Goal: Task Accomplishment & Management: Manage account settings

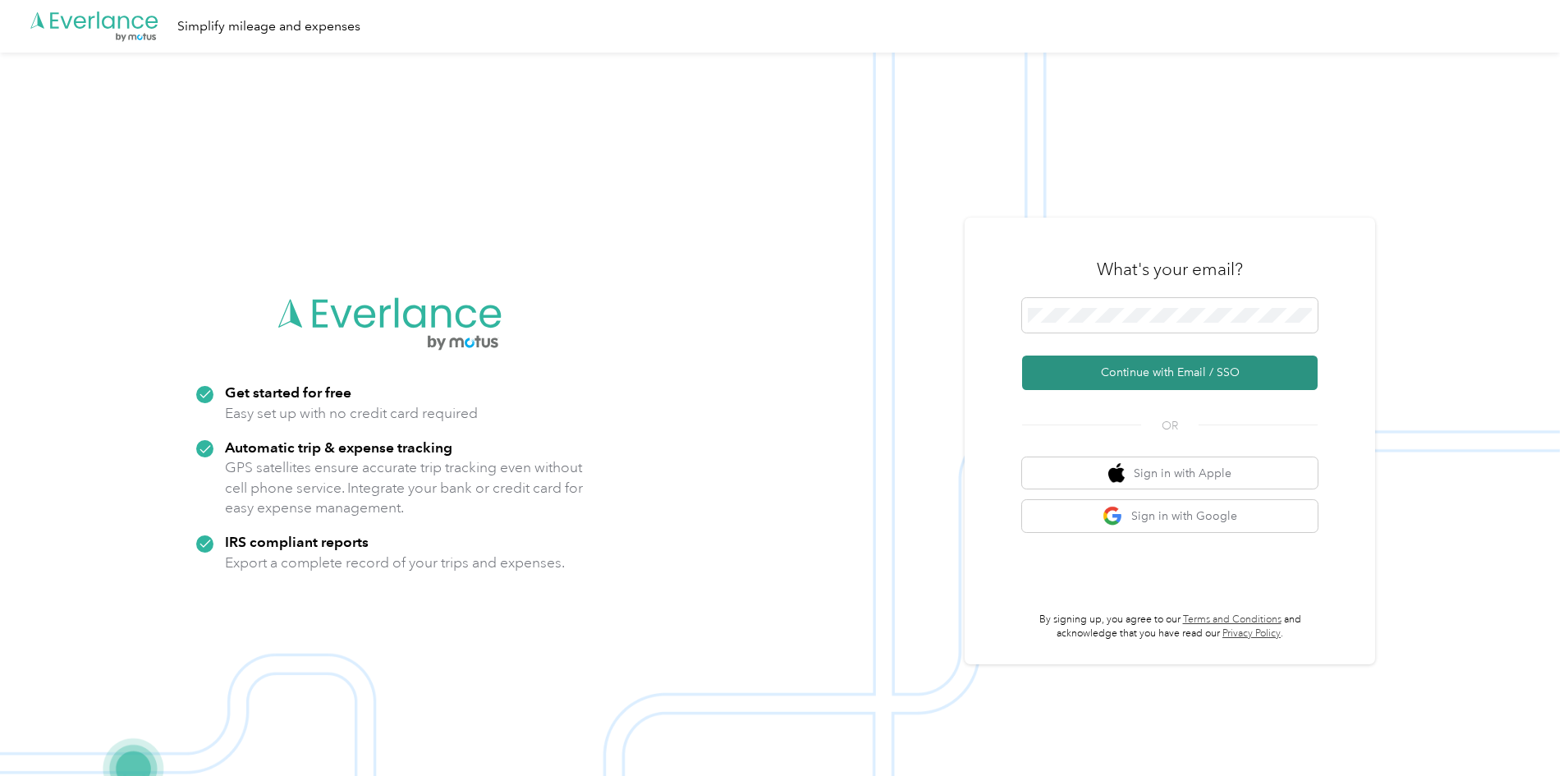
click at [1166, 360] on button "Continue with Email / SSO" at bounding box center [1170, 372] width 295 height 35
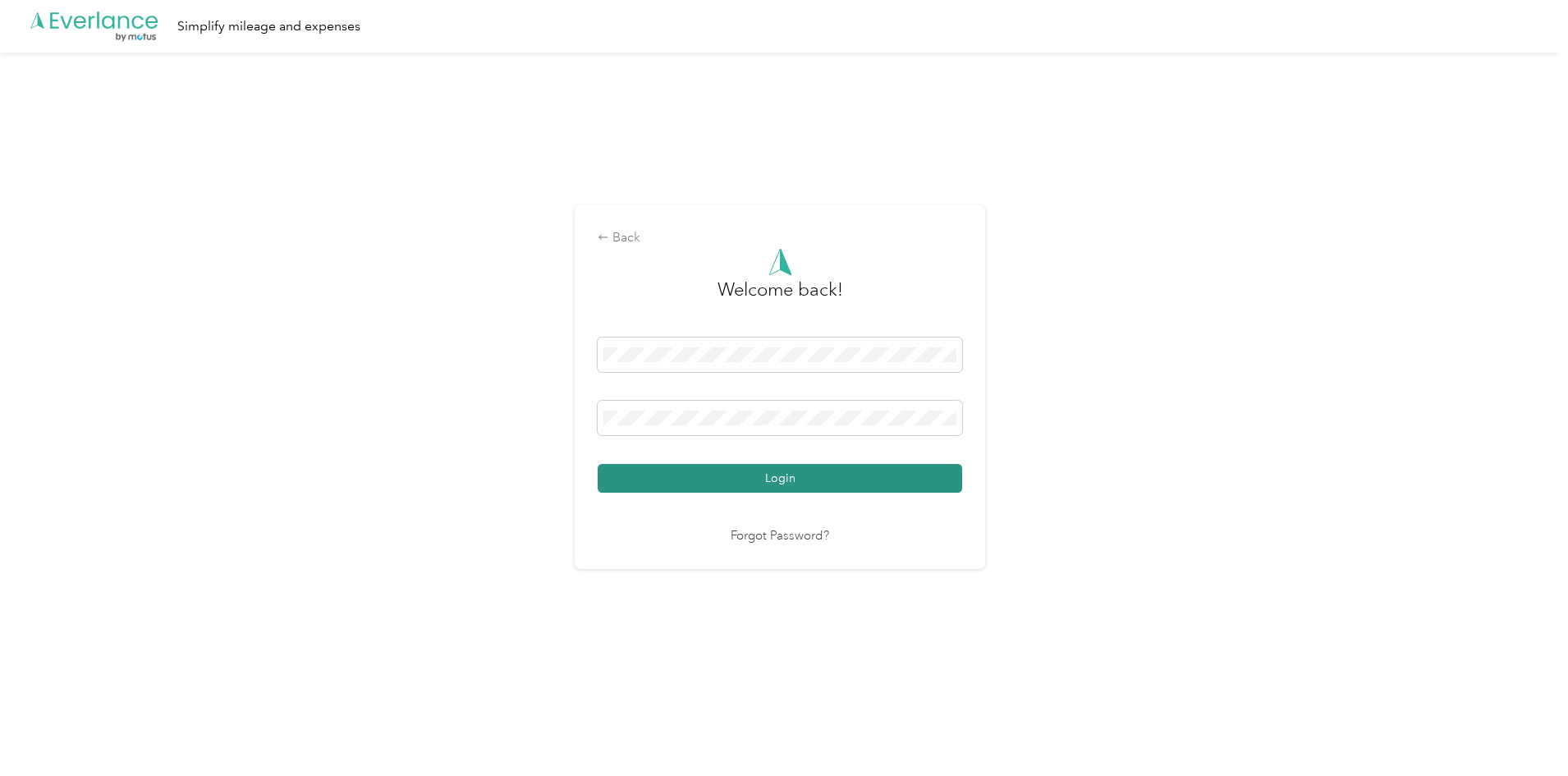
click at [767, 482] on button "Login" at bounding box center [779, 478] width 364 height 29
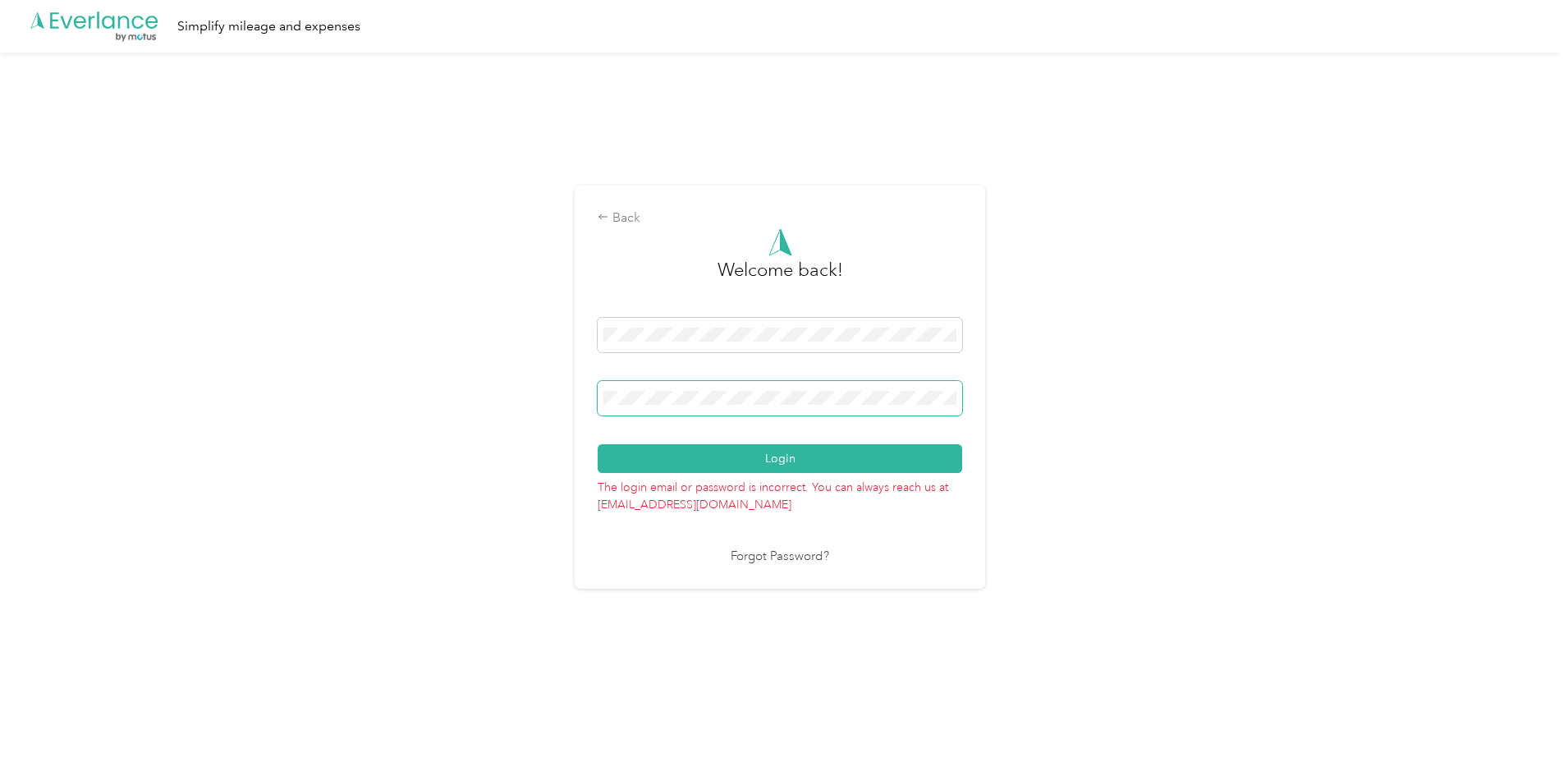
click at [549, 407] on div "Back Welcome back! Login The login email or password is incorrect. You can alwa…" at bounding box center [779, 394] width 1560 height 683
click at [597, 444] on button "Login" at bounding box center [779, 458] width 364 height 29
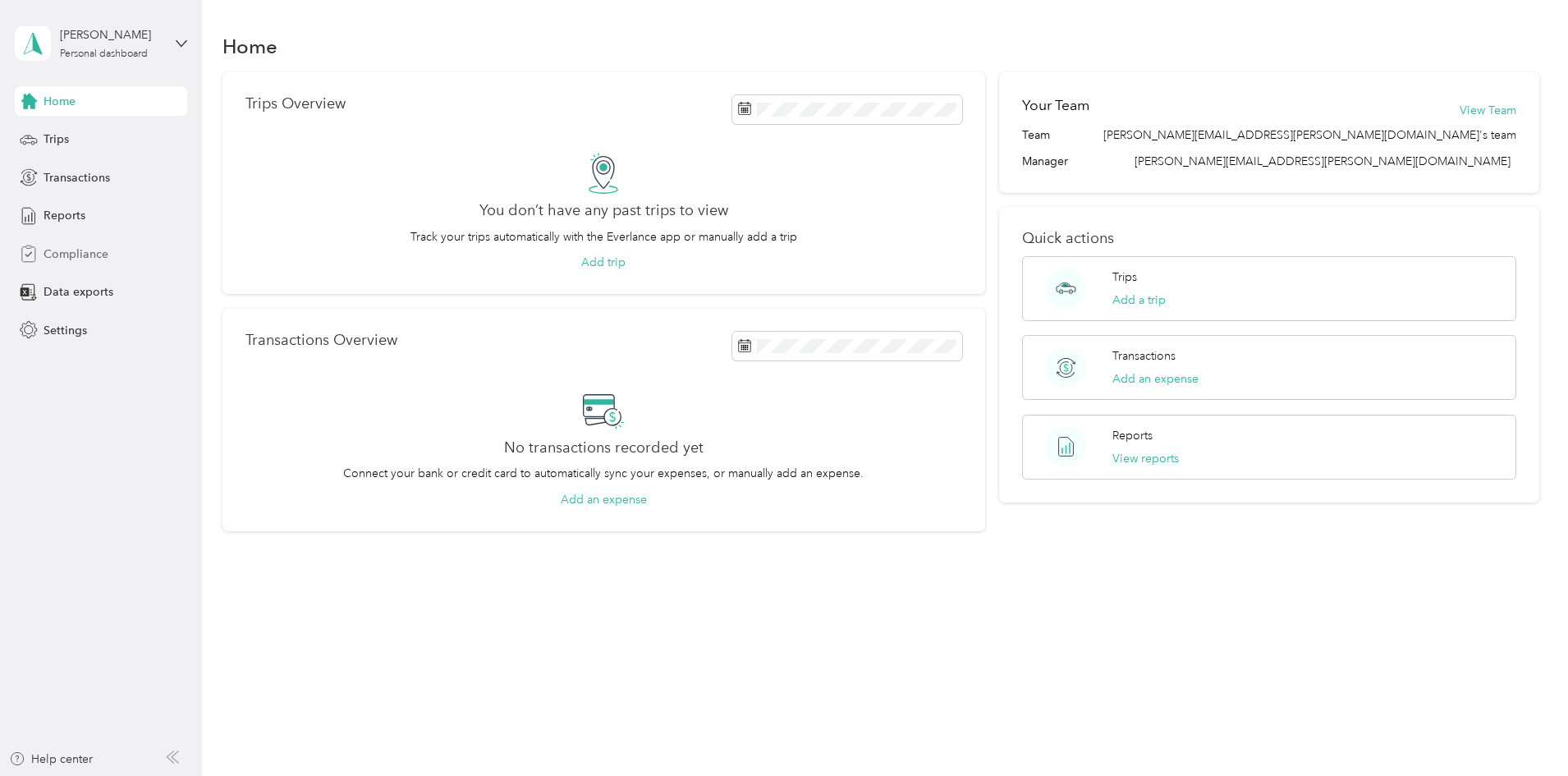
click at [104, 248] on span "Compliance" at bounding box center [76, 254] width 65 height 17
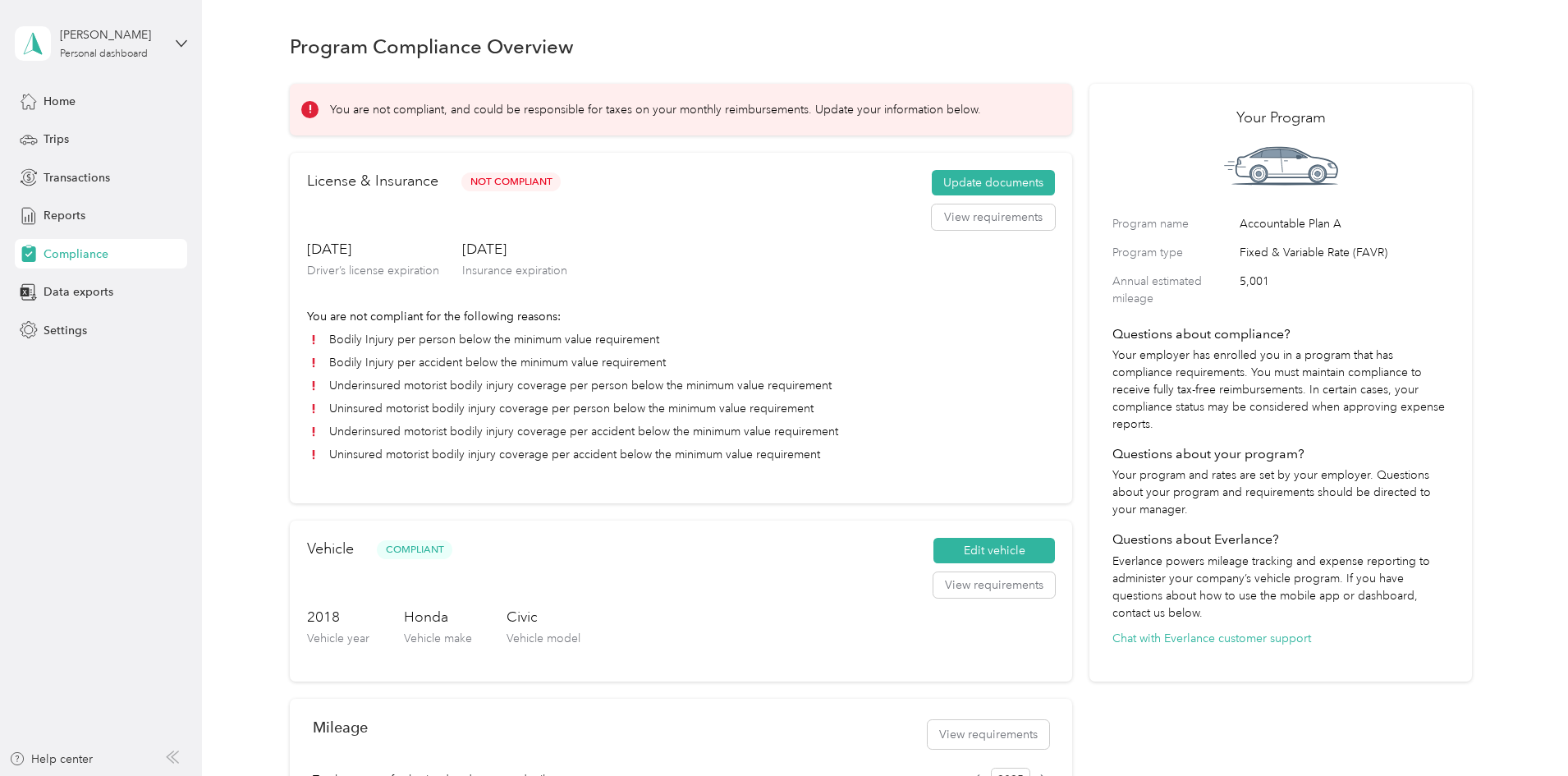
click at [776, 301] on div "[DATE] Driver’s license expiration [DATE] Insurance expiration" at bounding box center [681, 273] width 748 height 69
click at [298, 199] on div "You are not compliant, and could be responsible for taxes on your monthly reimb…" at bounding box center [881, 646] width 1182 height 1148
click at [68, 337] on span "Settings" at bounding box center [66, 330] width 44 height 17
